Goal: Transaction & Acquisition: Subscribe to service/newsletter

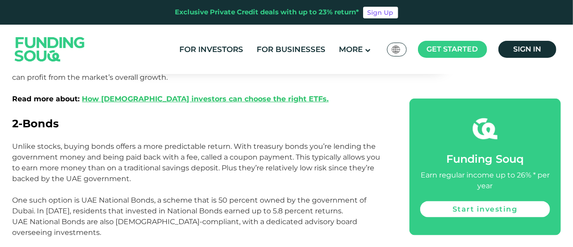
scroll to position [565, 0]
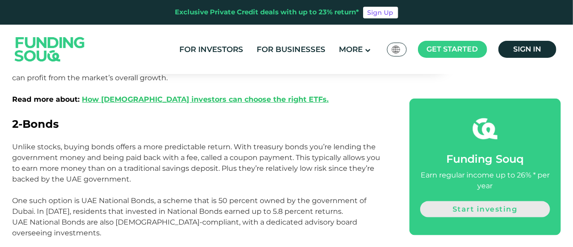
click at [465, 206] on link "Start investing" at bounding box center [484, 210] width 129 height 16
